Goal: Book appointment/travel/reservation

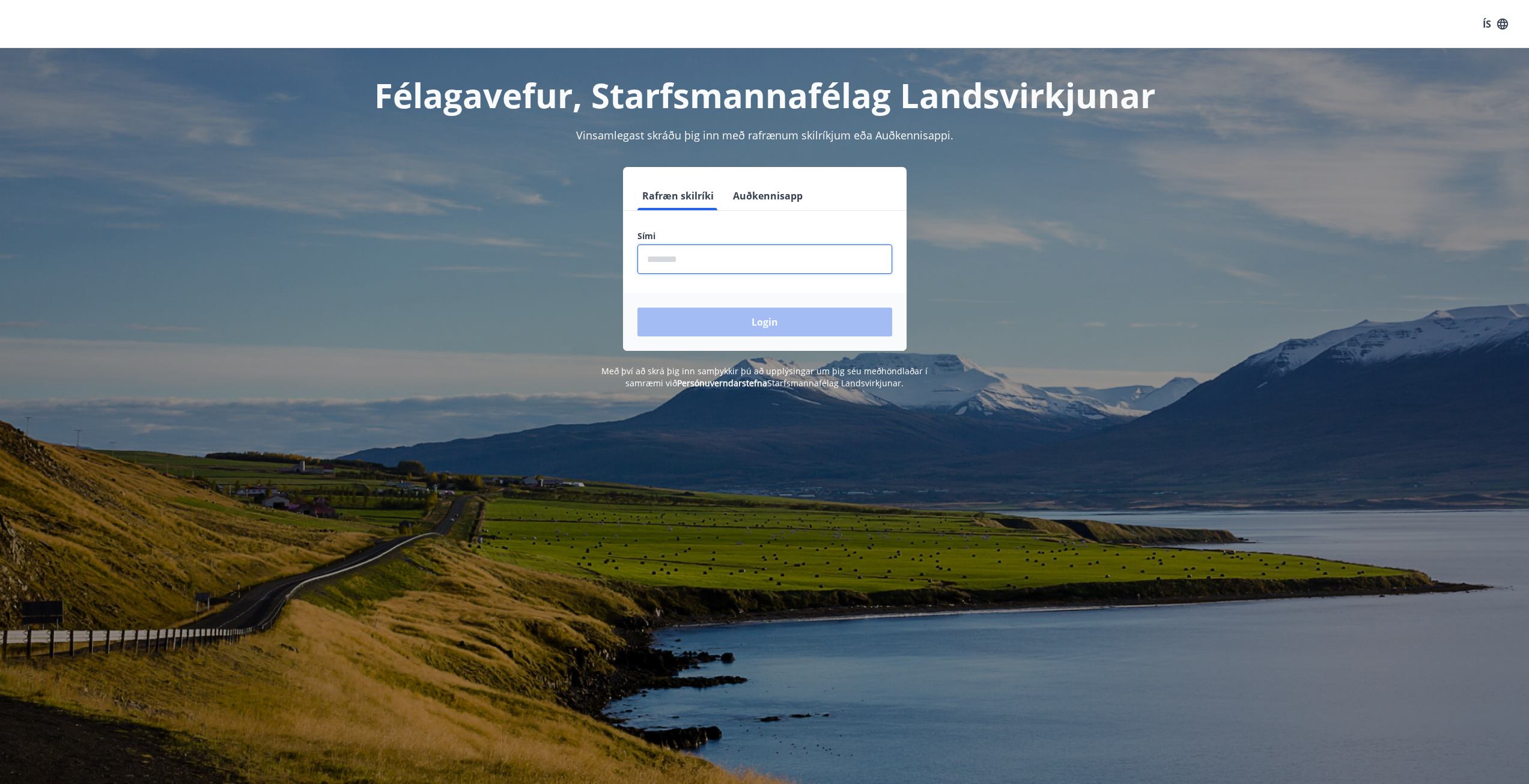
click at [655, 259] on input "phone" at bounding box center [765, 259] width 255 height 30
type input "********"
click at [721, 323] on button "Login" at bounding box center [765, 322] width 255 height 29
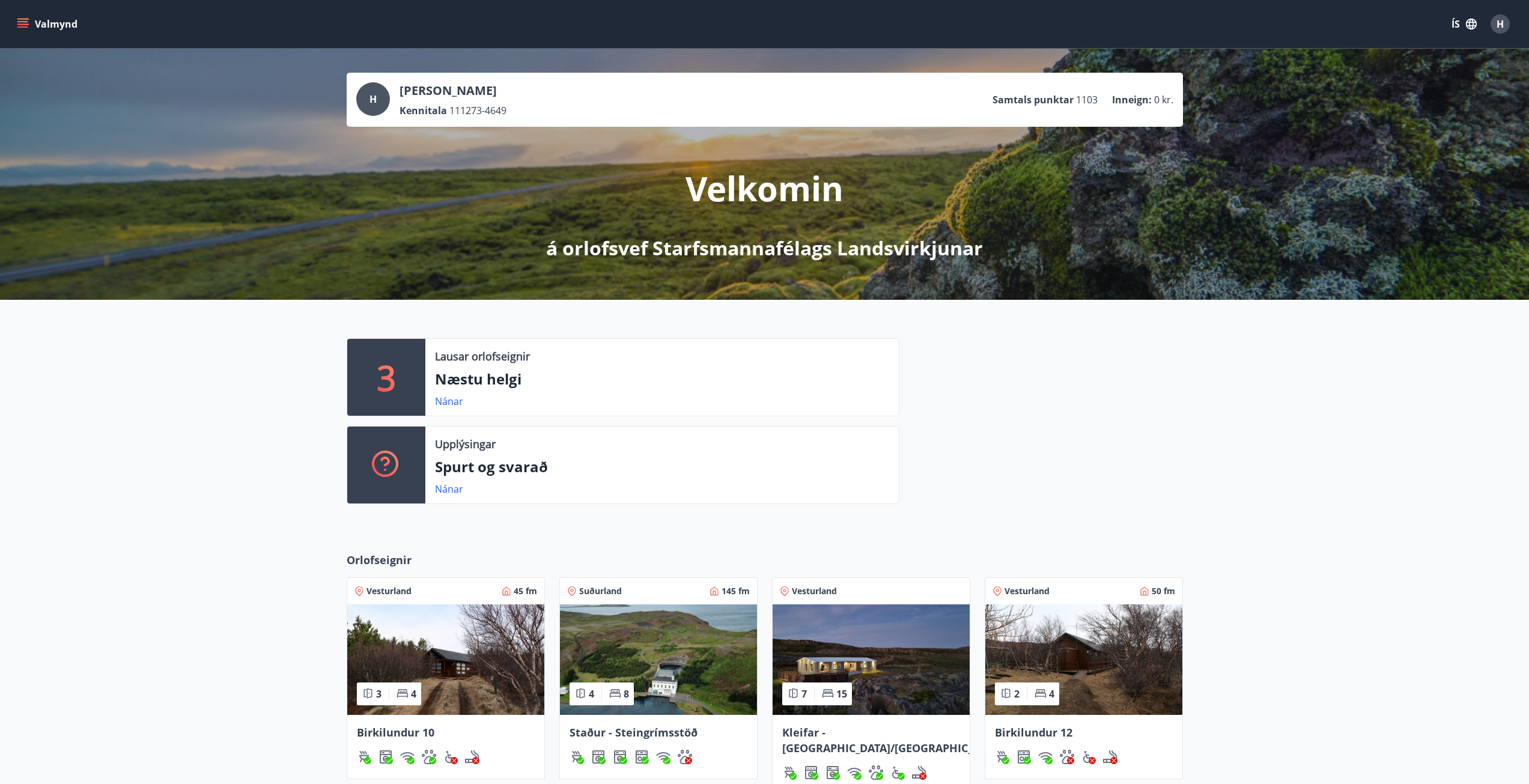
click at [407, 386] on div "3" at bounding box center [386, 377] width 78 height 77
click at [447, 401] on link "Nánar" at bounding box center [449, 401] width 28 height 13
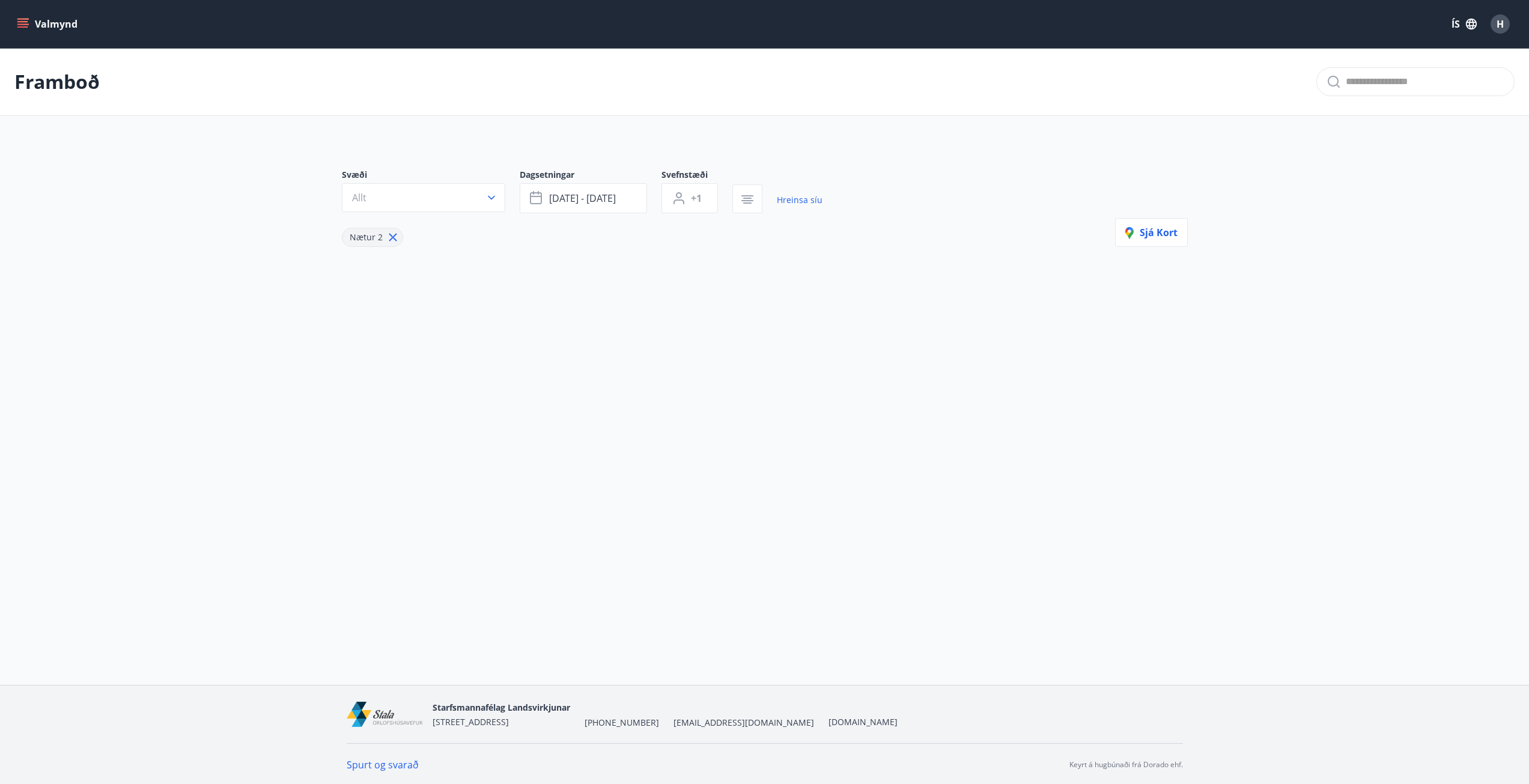
type input "*"
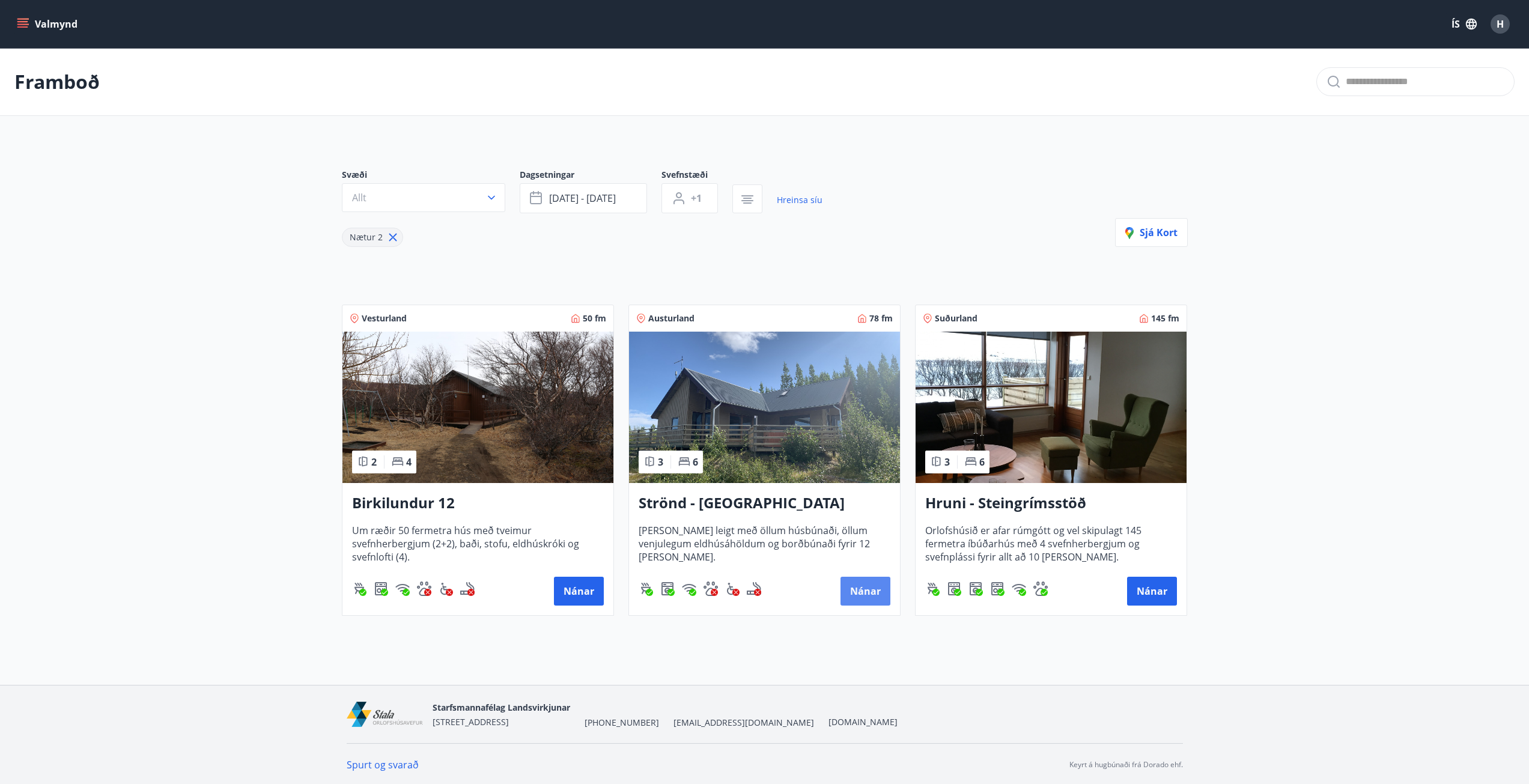
click at [869, 593] on button "Nánar" at bounding box center [865, 591] width 50 height 29
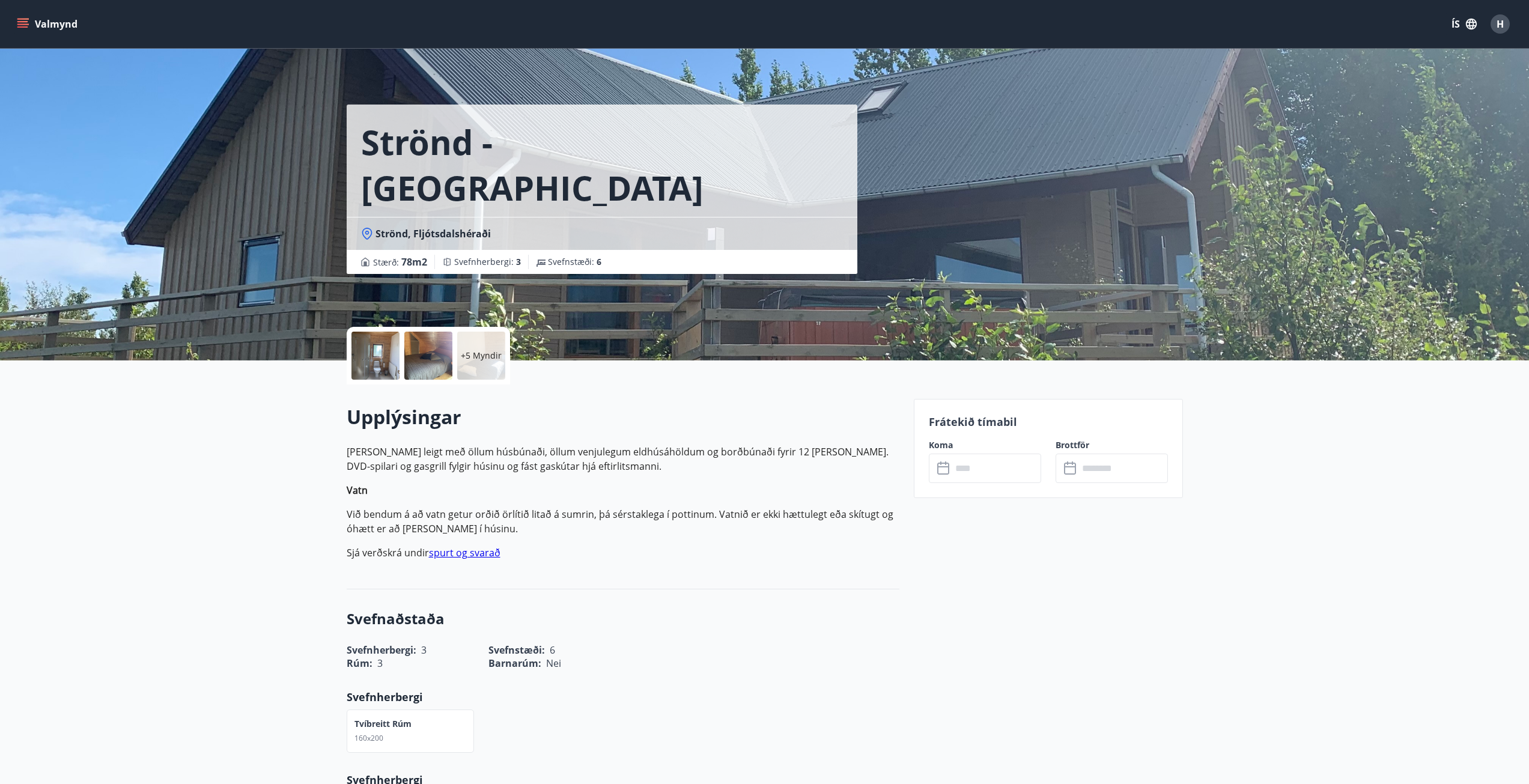
click at [945, 470] on icon at bounding box center [944, 469] width 14 height 14
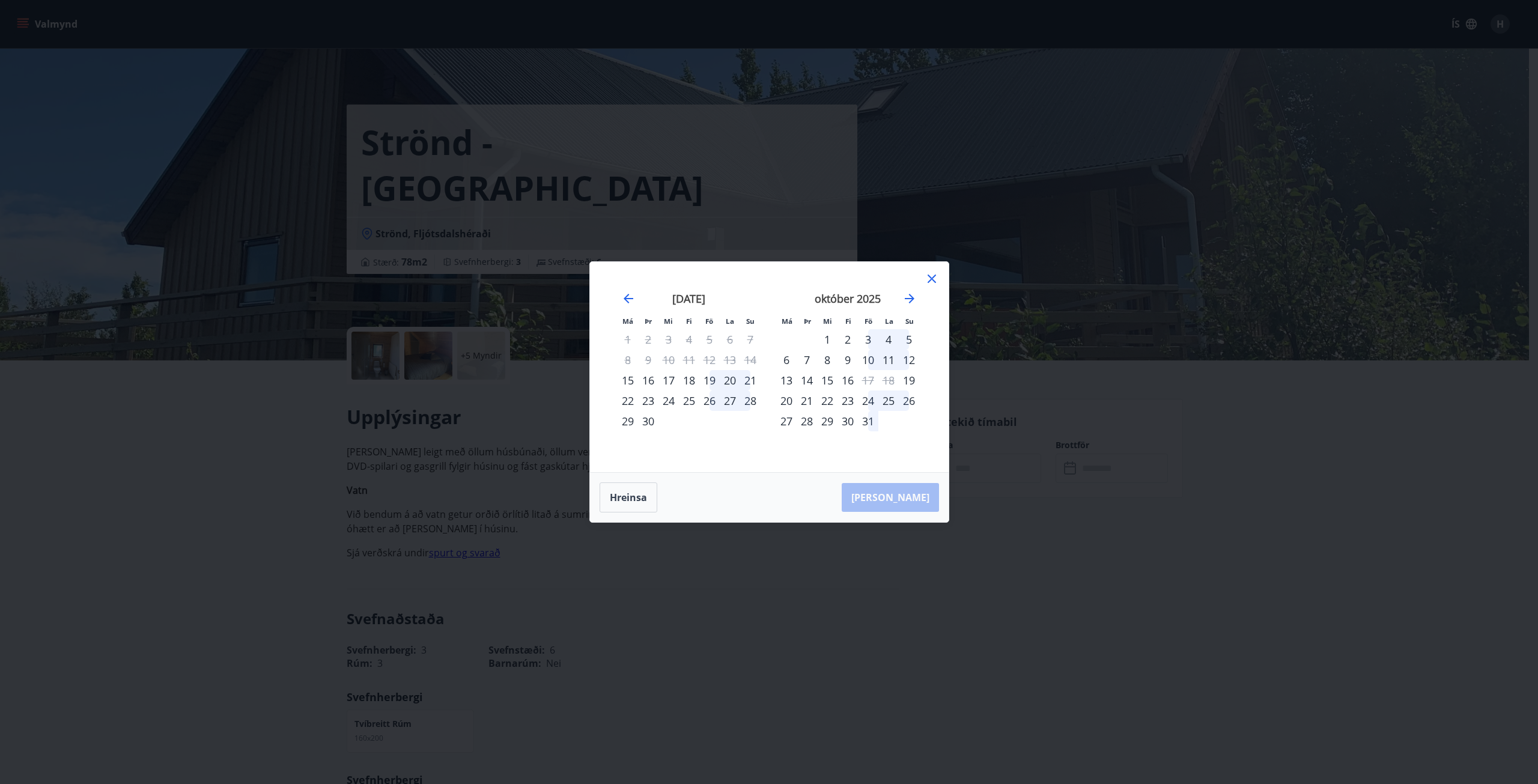
click at [933, 275] on icon at bounding box center [932, 279] width 14 height 14
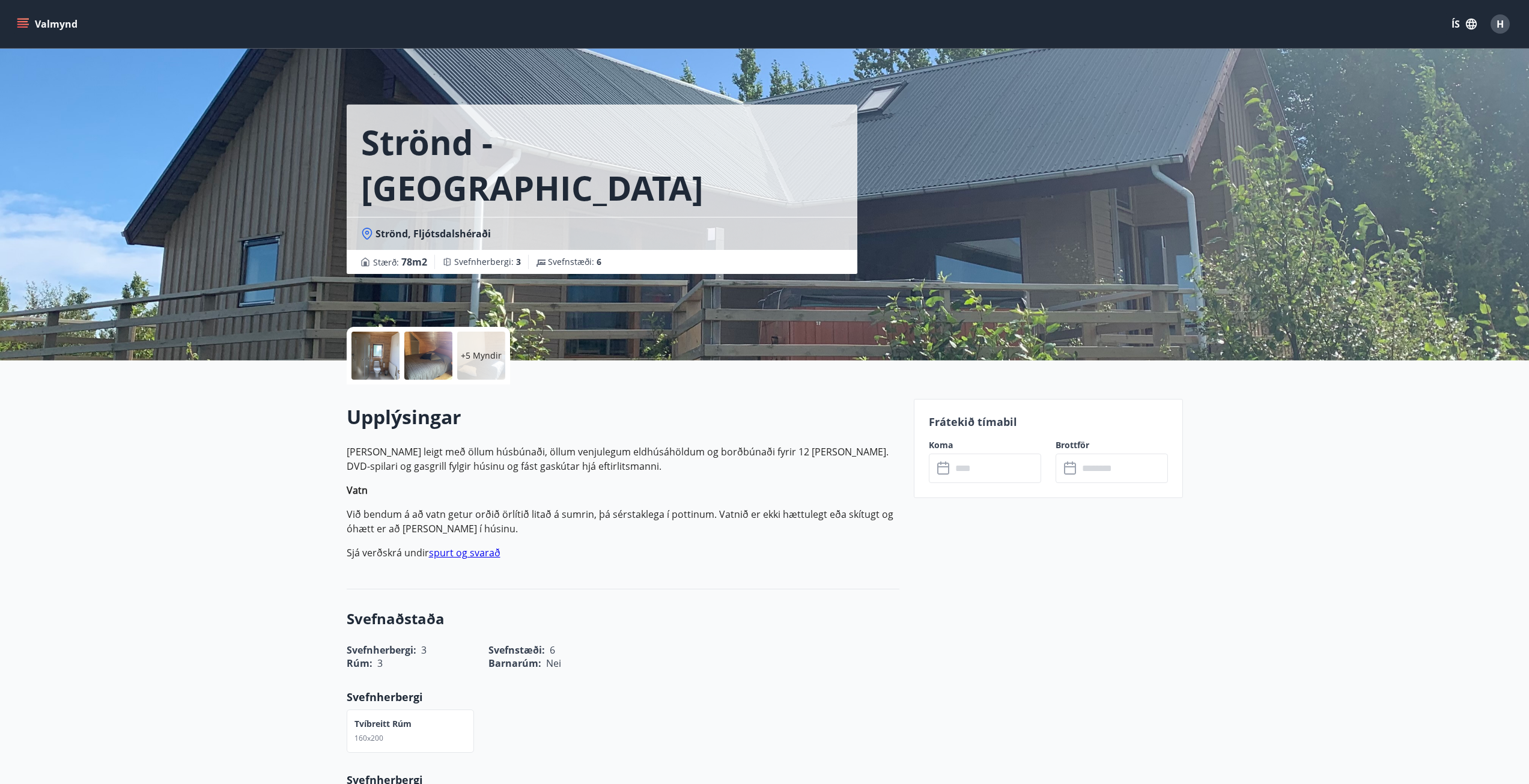
click at [36, 20] on button "Valmynd" at bounding box center [48, 24] width 68 height 22
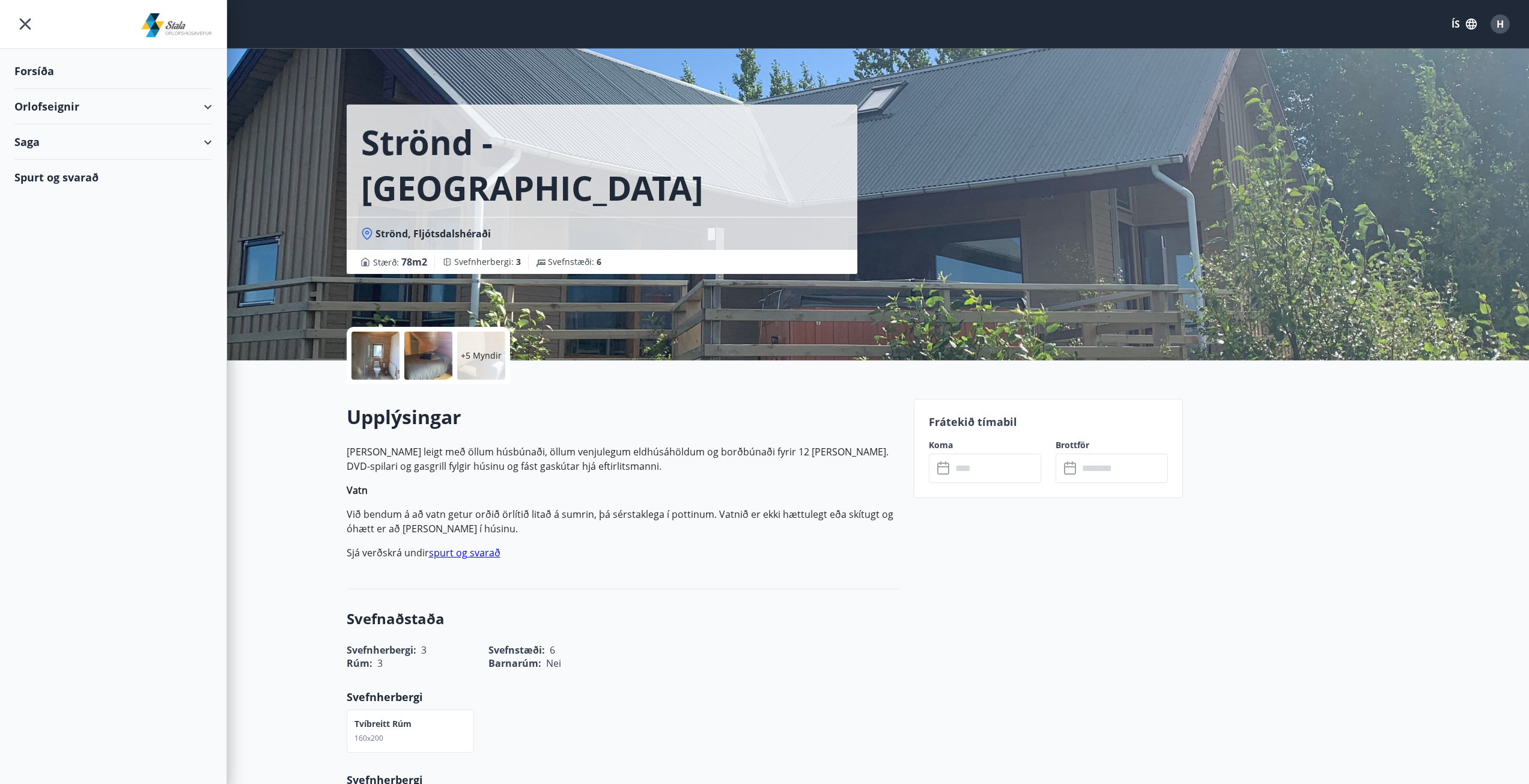
click at [60, 108] on div "Orlofseignir" at bounding box center [113, 107] width 198 height 36
click at [71, 138] on div "Framboð" at bounding box center [113, 137] width 178 height 25
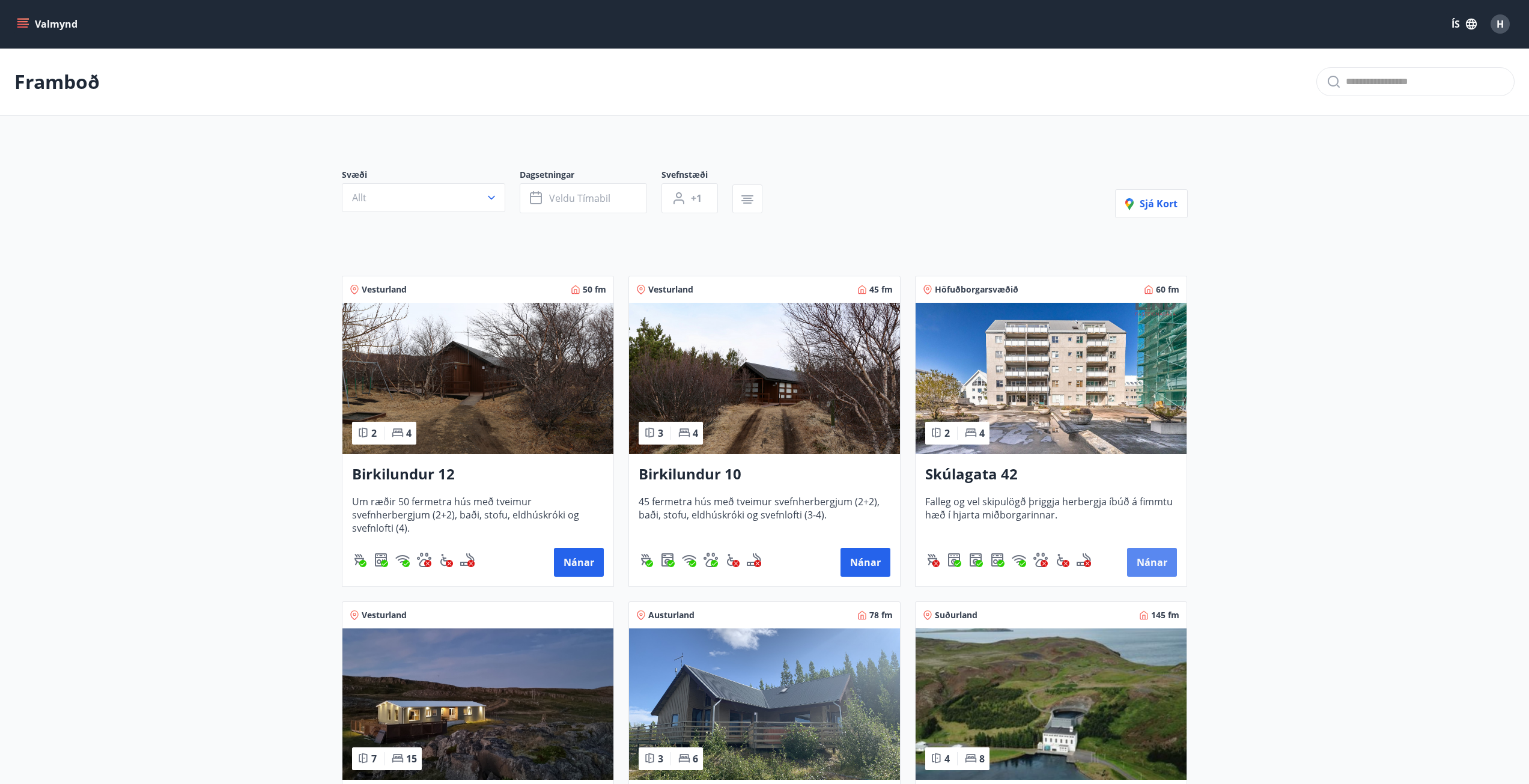
click at [1164, 558] on button "Nánar" at bounding box center [1152, 562] width 50 height 29
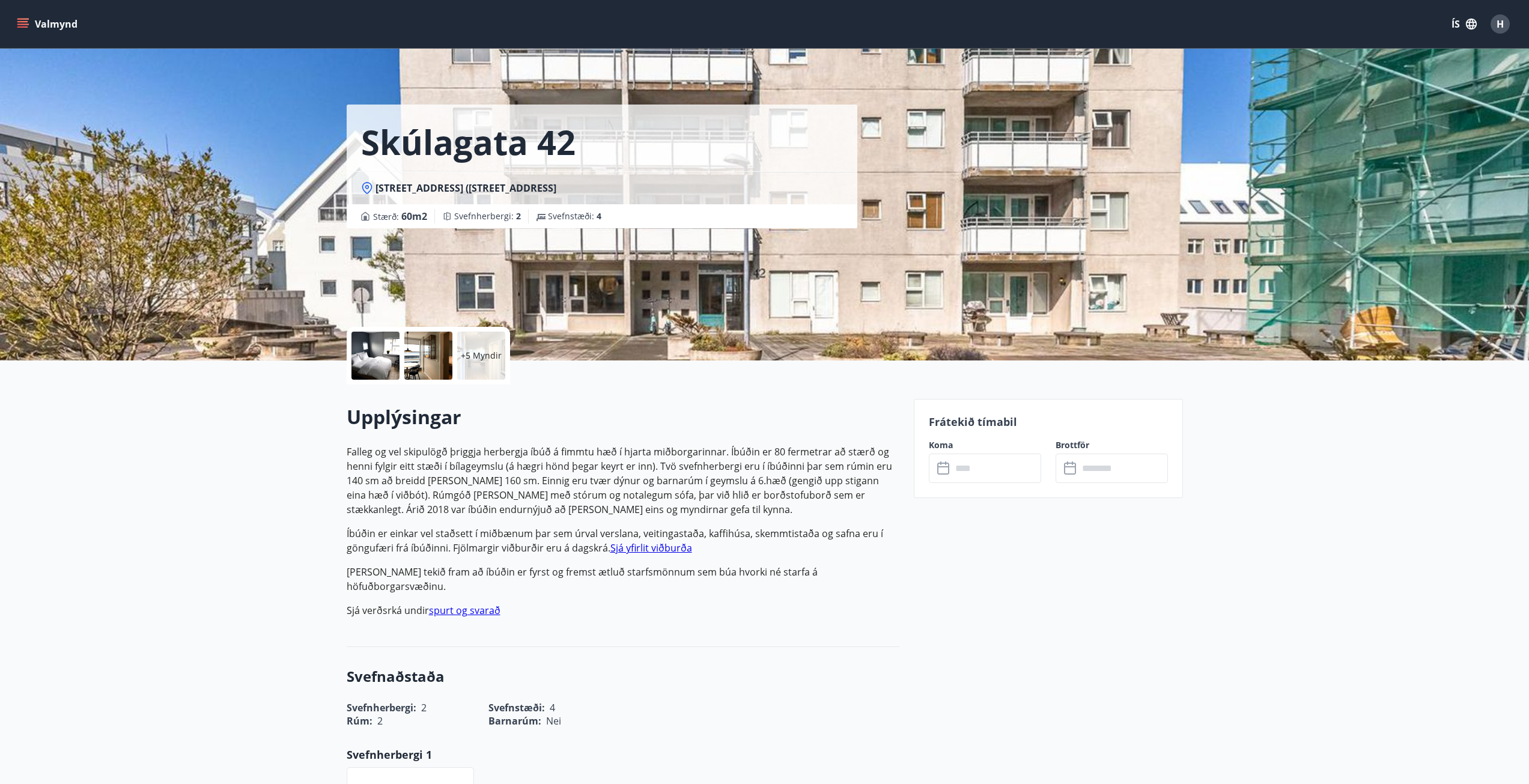
click at [955, 470] on input "text" at bounding box center [996, 468] width 90 height 30
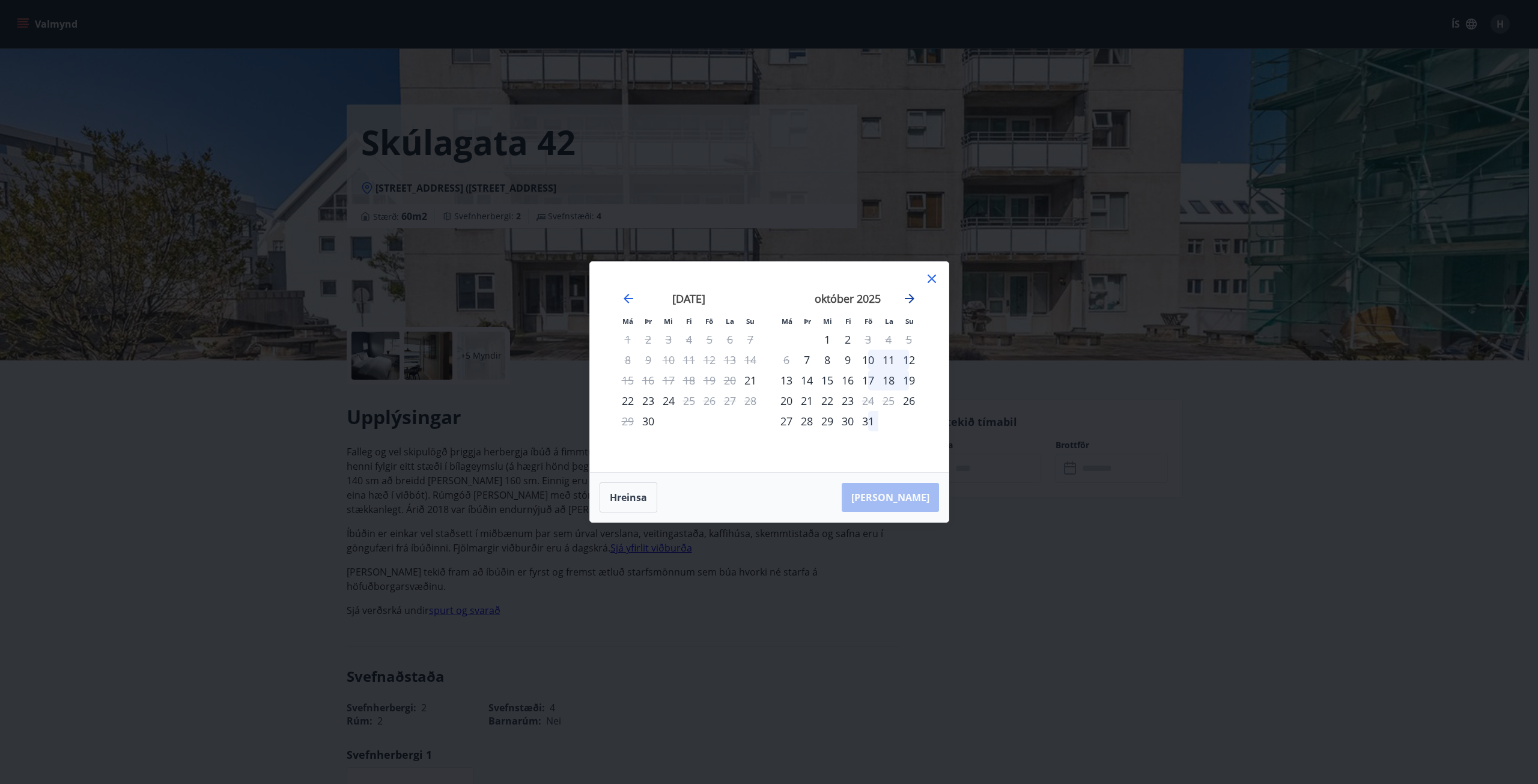
click at [907, 296] on icon "Move forward to switch to the next month." at bounding box center [909, 298] width 14 height 14
click at [626, 296] on icon "Move backward to switch to the previous month." at bounding box center [629, 298] width 14 height 14
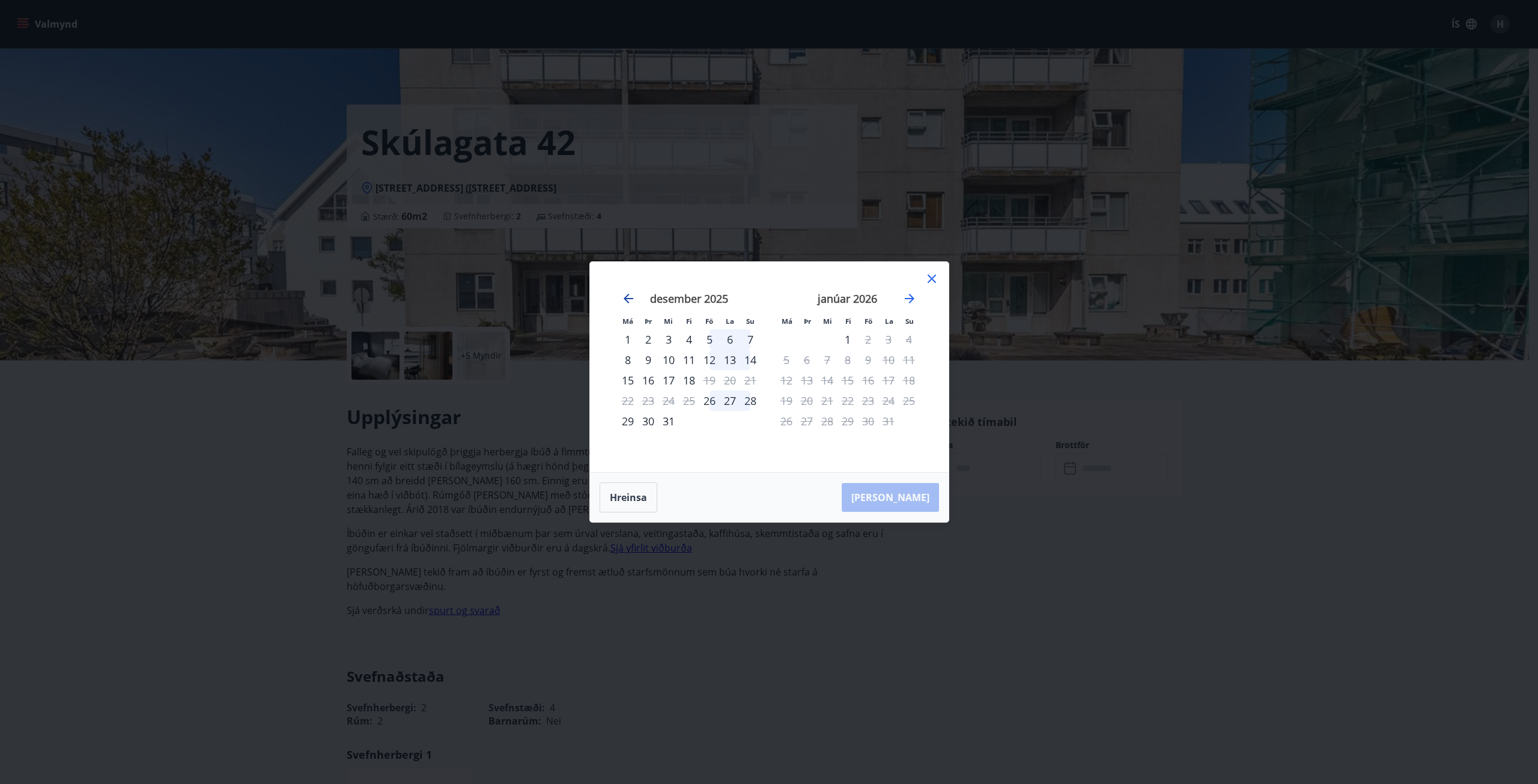
click at [626, 296] on icon "Move backward to switch to the previous month." at bounding box center [629, 298] width 10 height 10
click at [624, 296] on icon "Move backward to switch to the previous month." at bounding box center [629, 298] width 14 height 14
click at [629, 300] on icon "Move backward to switch to the previous month." at bounding box center [629, 298] width 14 height 14
click at [909, 301] on icon "Move forward to switch to the next month." at bounding box center [909, 298] width 14 height 14
click at [934, 280] on icon at bounding box center [932, 279] width 14 height 14
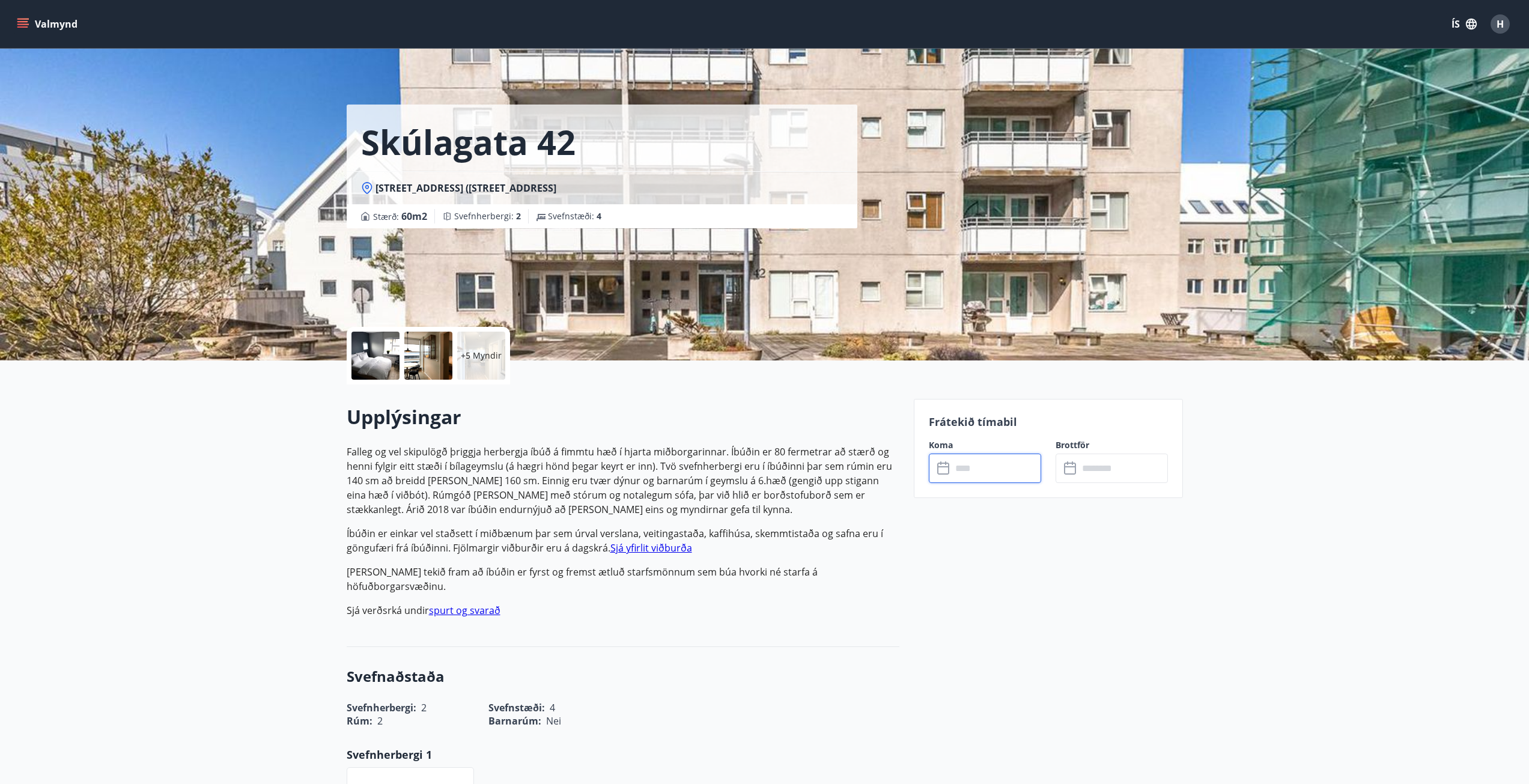
click at [1498, 22] on span "H" at bounding box center [1500, 24] width 7 height 13
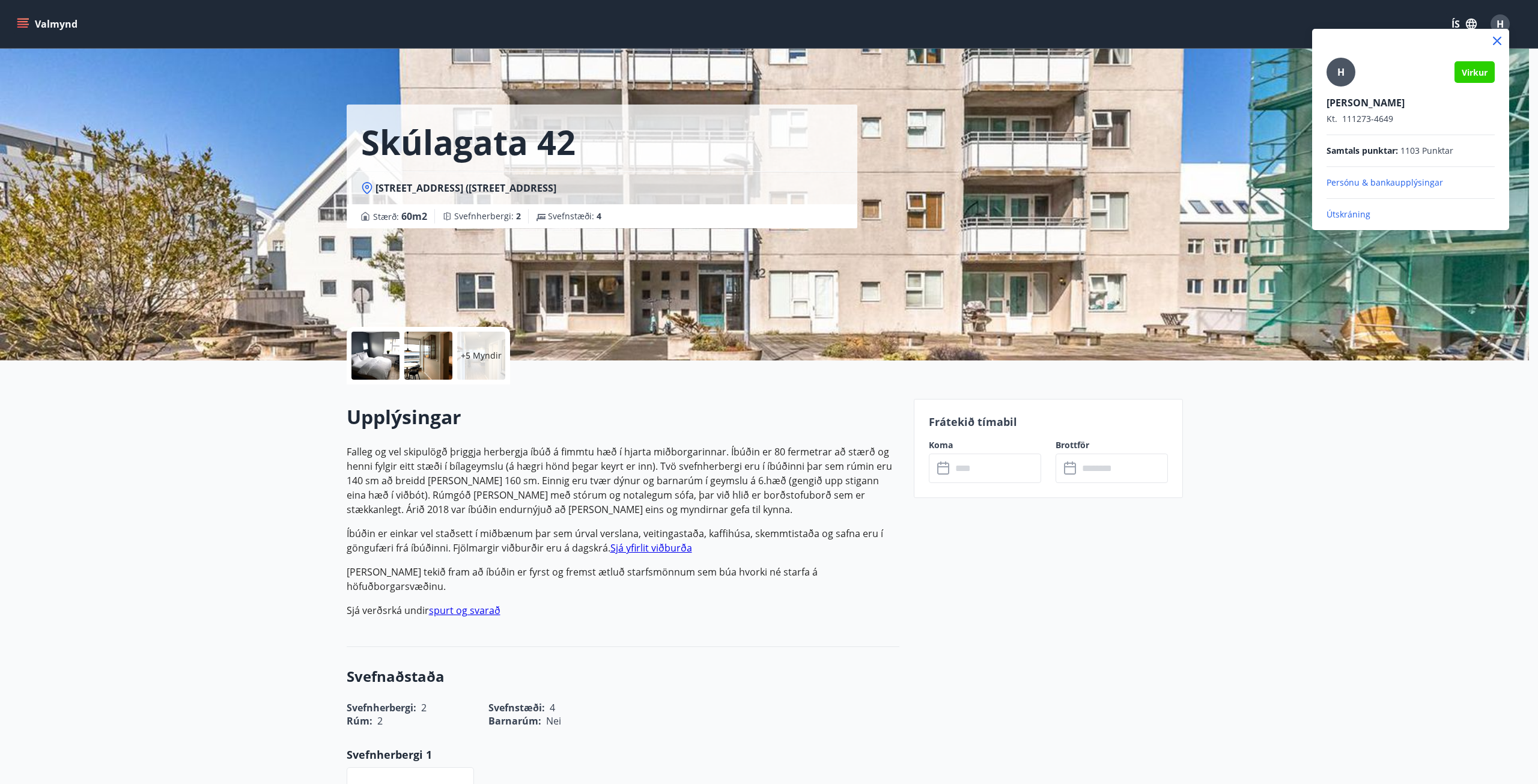
click at [1342, 213] on p "Útskráning" at bounding box center [1410, 215] width 168 height 12
